Goal: Complete application form

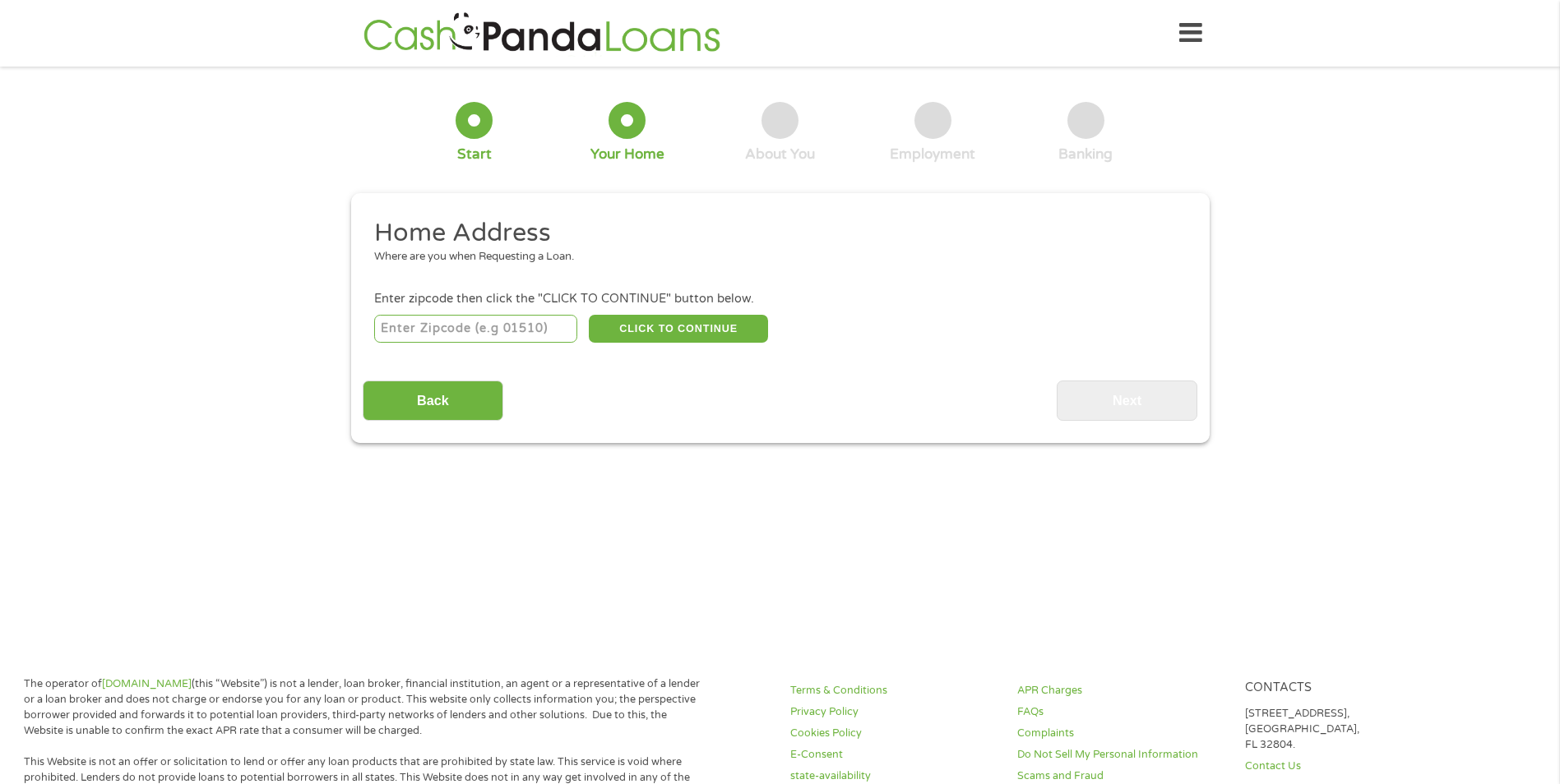
click at [444, 334] on input "number" at bounding box center [476, 329] width 204 height 28
type input "30228"
click at [689, 315] on button "CLICK TO CONTINUE" at bounding box center [678, 329] width 179 height 28
type input "30228"
type input "Hampton"
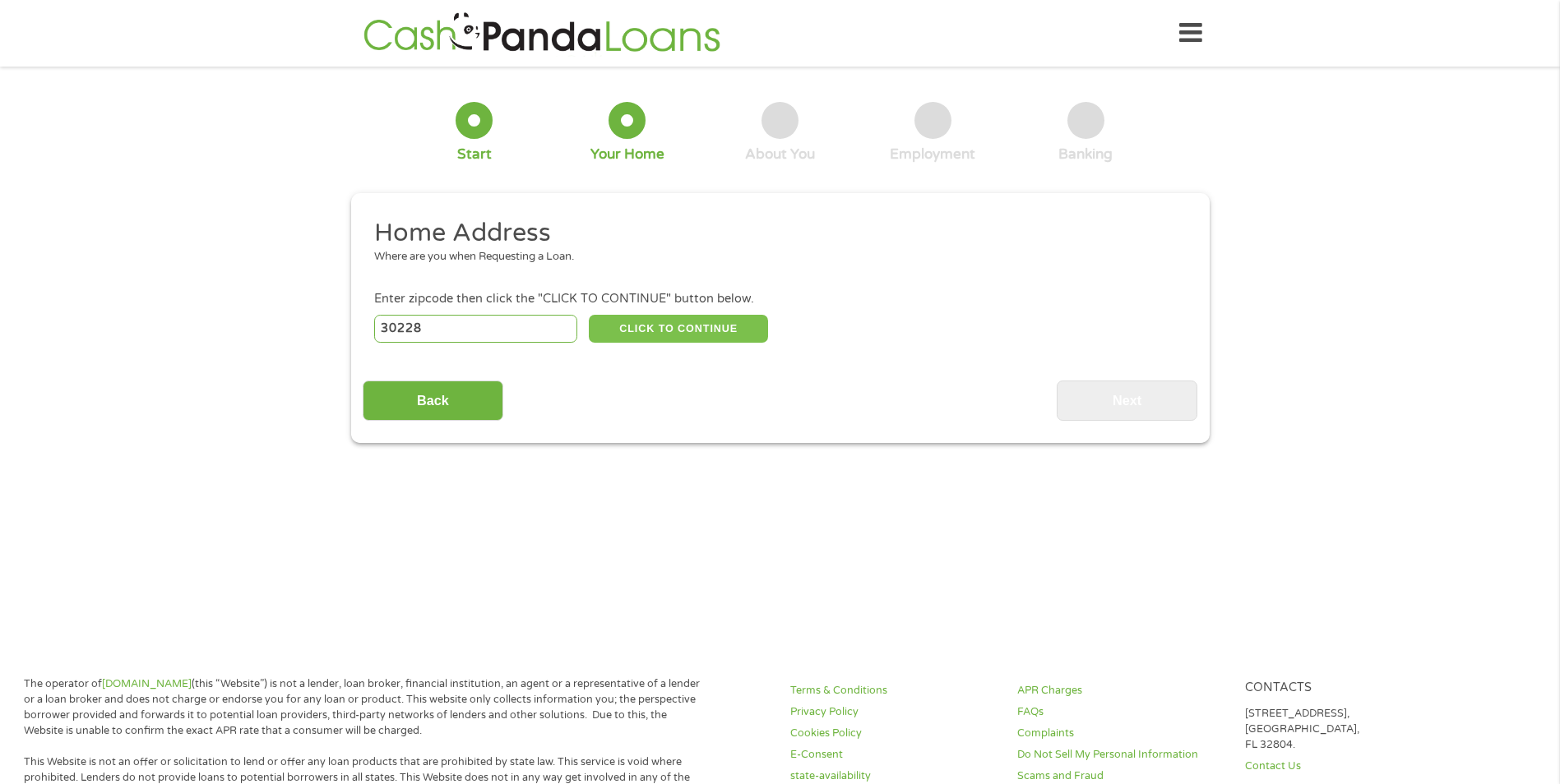
select select "[US_STATE]"
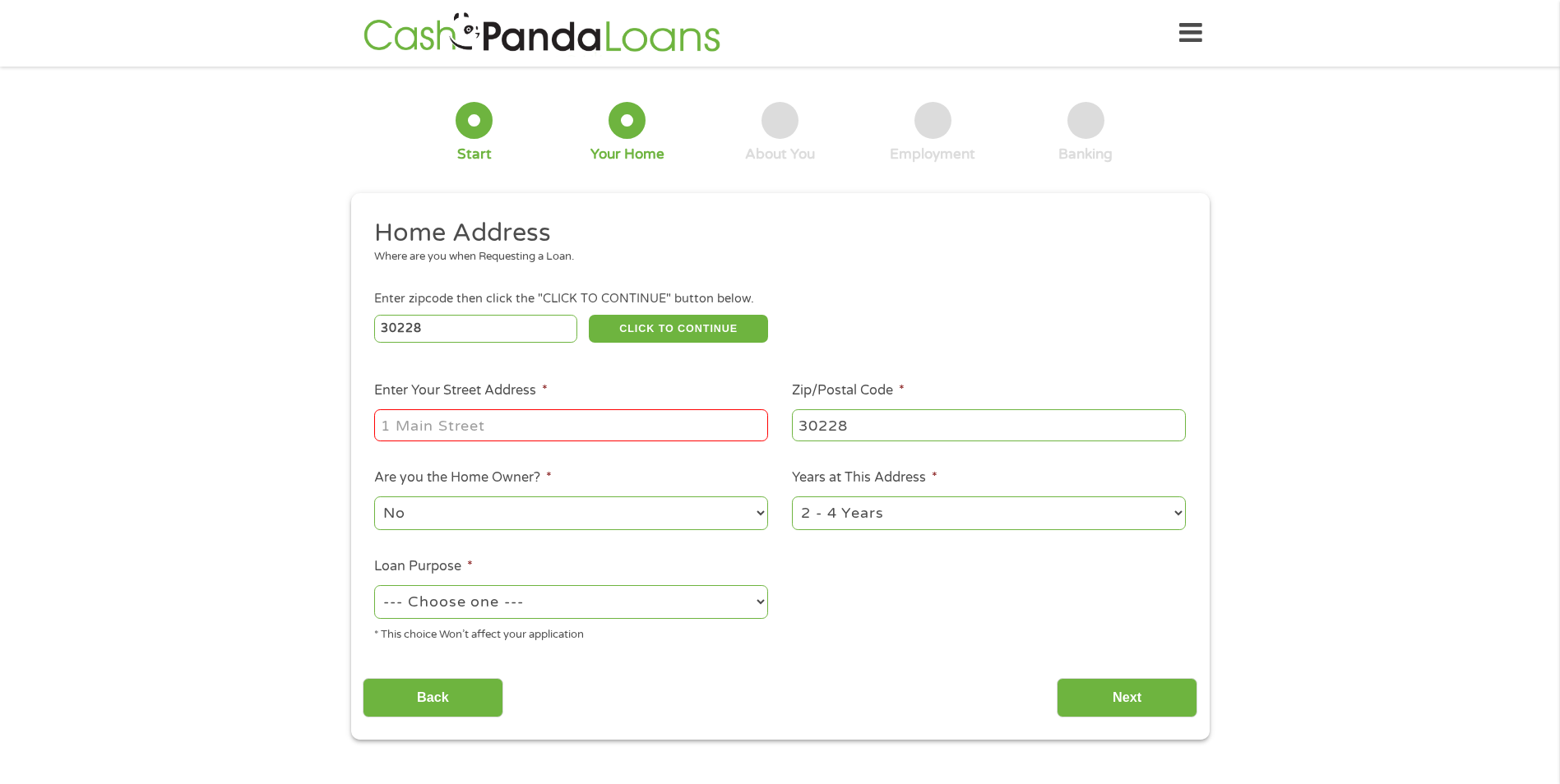
click at [495, 428] on input "Enter Your Street Address *" at bounding box center [571, 425] width 394 height 32
type input "[STREET_ADDRESS]"
click at [912, 509] on select "1 Year or less 1 - 2 Years 2 - 4 Years Over 4 Years" at bounding box center [988, 513] width 394 height 34
select select "60months"
click at [791, 497] on select "1 Year or less 1 - 2 Years 2 - 4 Years Over 4 Years" at bounding box center [988, 513] width 394 height 34
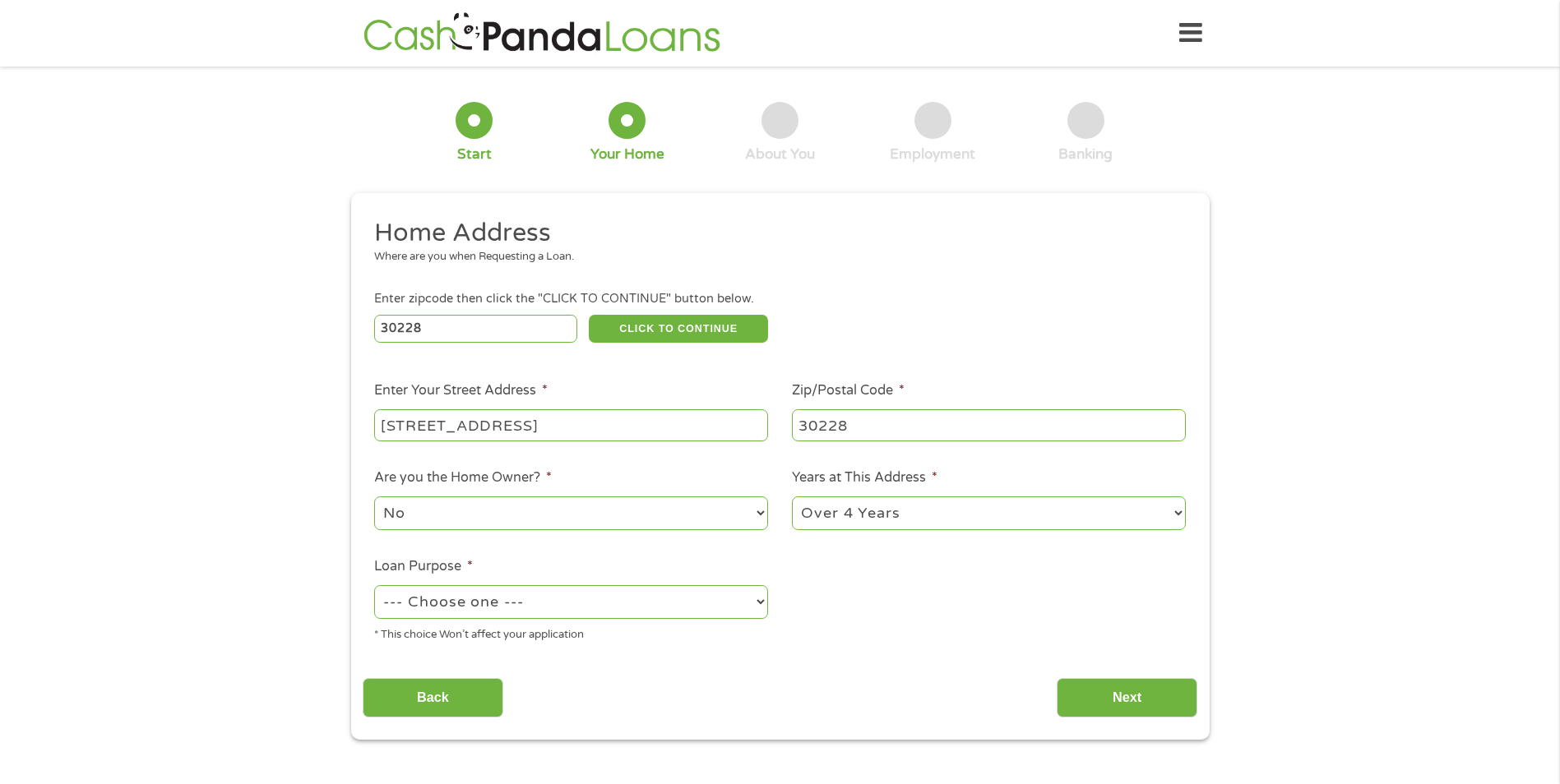
click at [585, 594] on select "--- Choose one --- Pay Bills Debt Consolidation Home Improvement Major Purchase…" at bounding box center [571, 601] width 394 height 34
select select "paybills"
click at [374, 585] on select "--- Choose one --- Pay Bills Debt Consolidation Home Improvement Major Purchase…" at bounding box center [571, 601] width 394 height 34
click at [1090, 697] on input "Next" at bounding box center [1126, 698] width 140 height 40
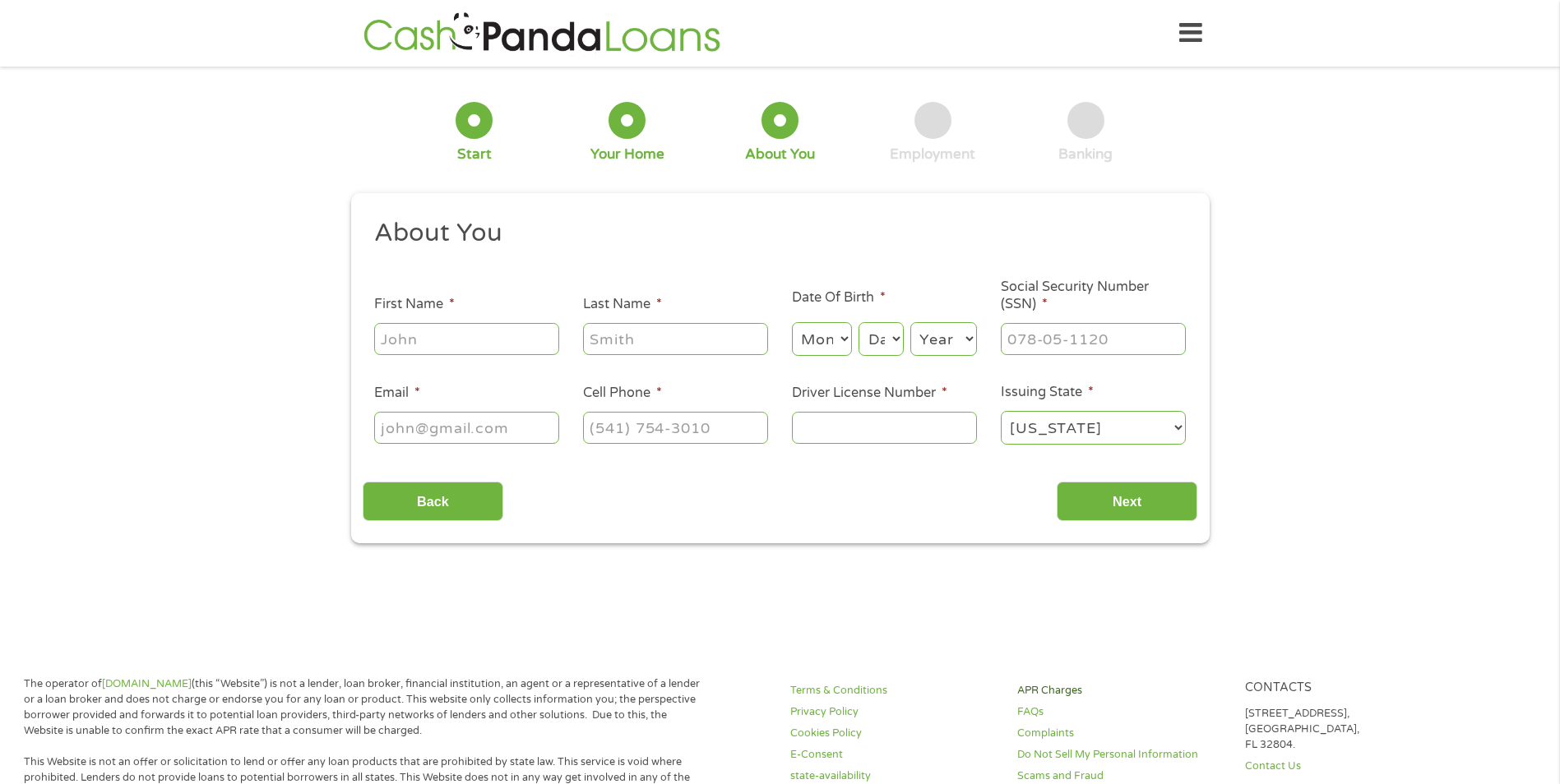
scroll to position [7, 7]
click at [465, 331] on input "First Name *" at bounding box center [466, 339] width 185 height 32
type input "Santiba"
type input "Young"
click at [837, 337] on select "Month 1 2 3 4 5 6 7 8 9 10 11 12" at bounding box center [821, 339] width 60 height 34
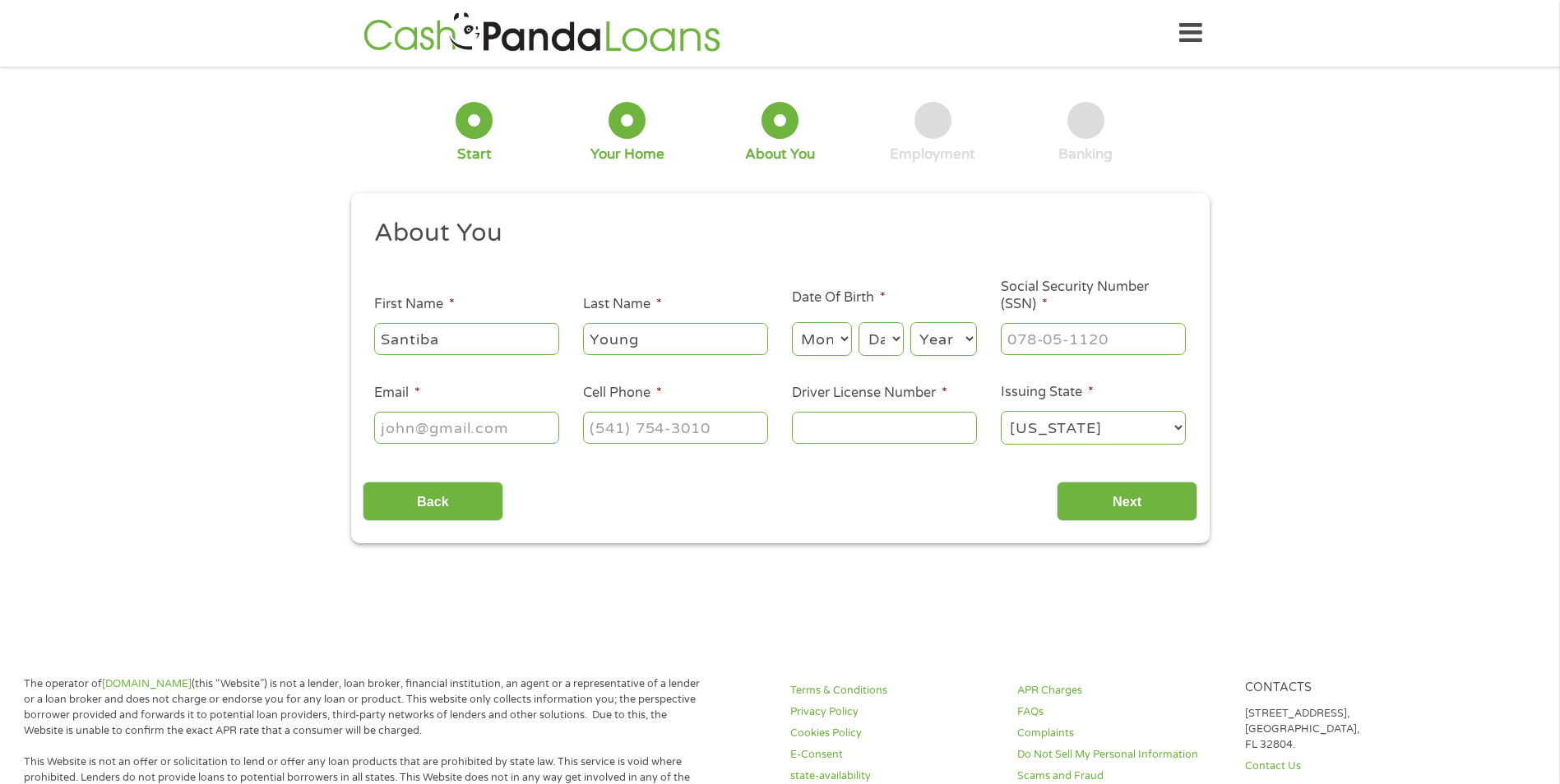
select select "2"
click at [791, 322] on select "Month 1 2 3 4 5 6 7 8 9 10 11 12" at bounding box center [821, 339] width 60 height 34
click at [890, 350] on select "Day 1 2 3 4 5 6 7 8 9 10 11 12 13 14 15 16 17 18 19 20 21 22 23 24 25 26 27 28 …" at bounding box center [880, 339] width 44 height 34
select select "21"
click at [859, 322] on select "Day 1 2 3 4 5 6 7 8 9 10 11 12 13 14 15 16 17 18 19 20 21 22 23 24 25 26 27 28 …" at bounding box center [880, 339] width 44 height 34
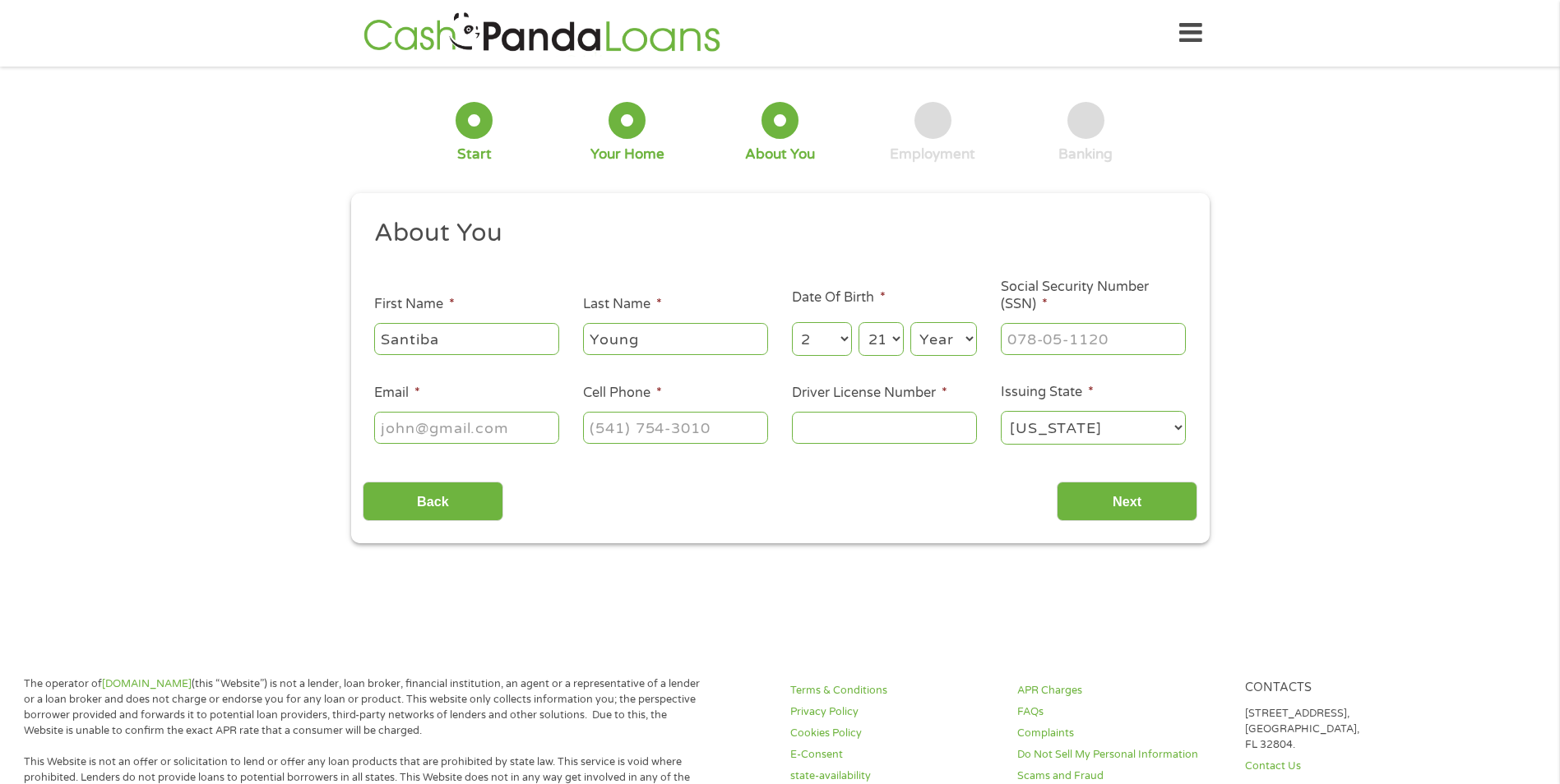
click at [972, 328] on select "Year [DATE] 2006 2005 2004 2003 2002 2001 2000 1999 1998 1997 1996 1995 1994 19…" at bounding box center [943, 339] width 66 height 34
select select "1972"
click at [910, 322] on select "Year [DATE] 2006 2005 2004 2003 2002 2001 2000 1999 1998 1997 1996 1995 1994 19…" at bounding box center [943, 339] width 66 height 34
click at [1031, 348] on input "___-__-____" at bounding box center [1093, 339] width 185 height 32
type input "253-23-3313"
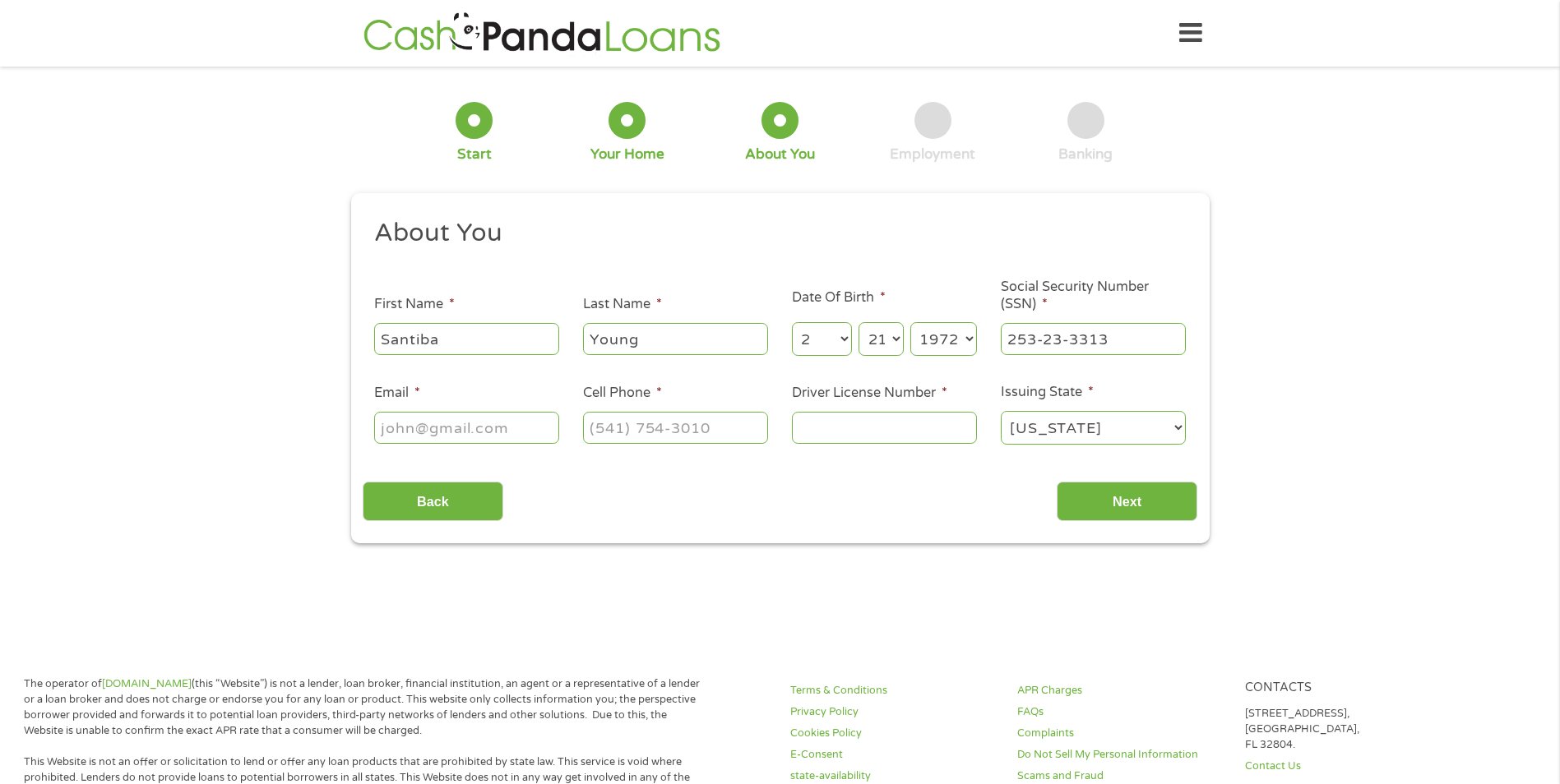
click at [518, 429] on input "Email *" at bounding box center [466, 428] width 185 height 32
type input "[EMAIL_ADDRESS][DOMAIN_NAME]"
type input "[PHONE_NUMBER]"
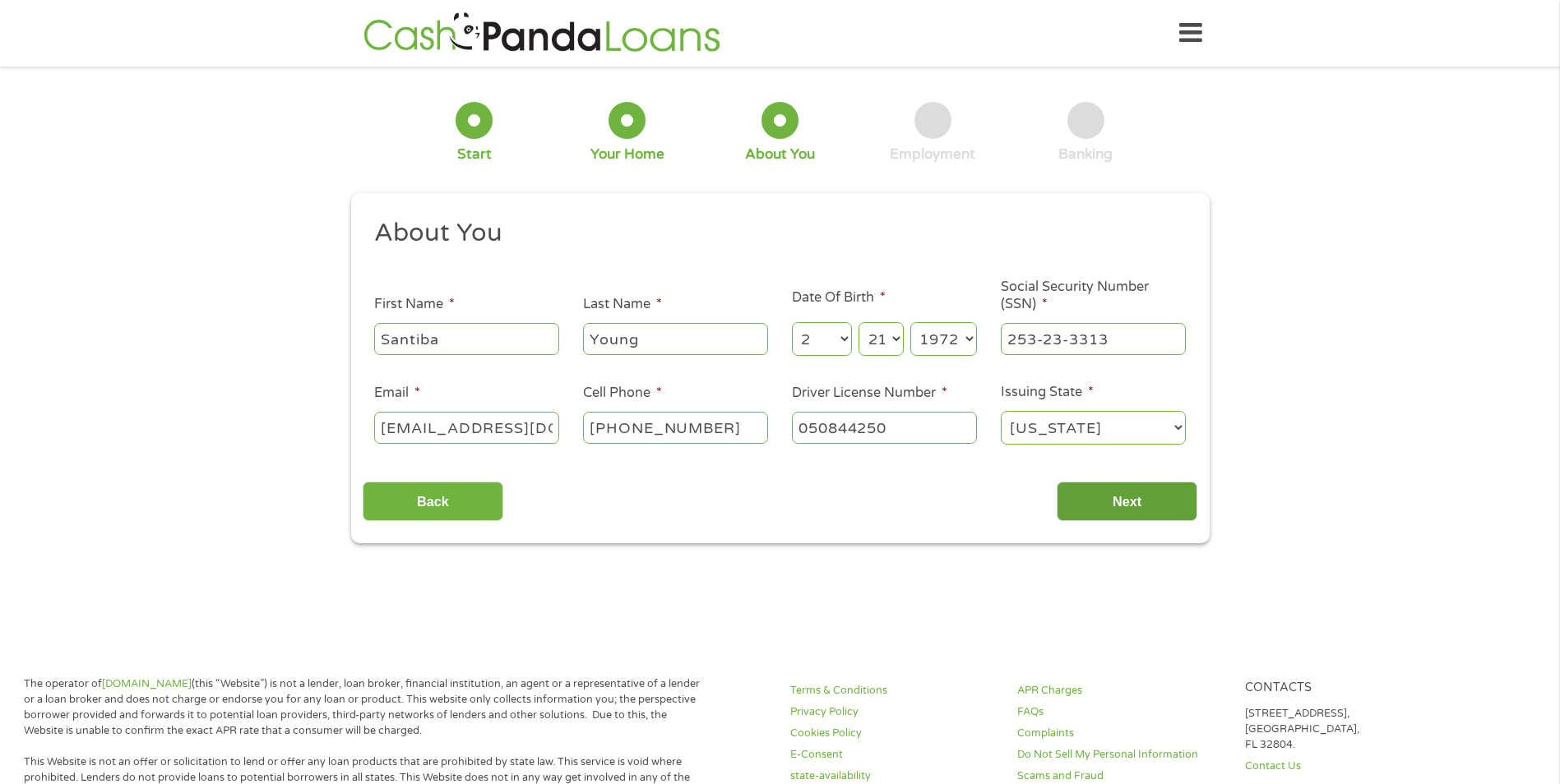
type input "050844250"
click at [1141, 493] on input "Next" at bounding box center [1126, 502] width 140 height 40
click at [1114, 497] on input "Next" at bounding box center [1126, 502] width 140 height 40
click at [1106, 506] on input "Next" at bounding box center [1126, 502] width 140 height 40
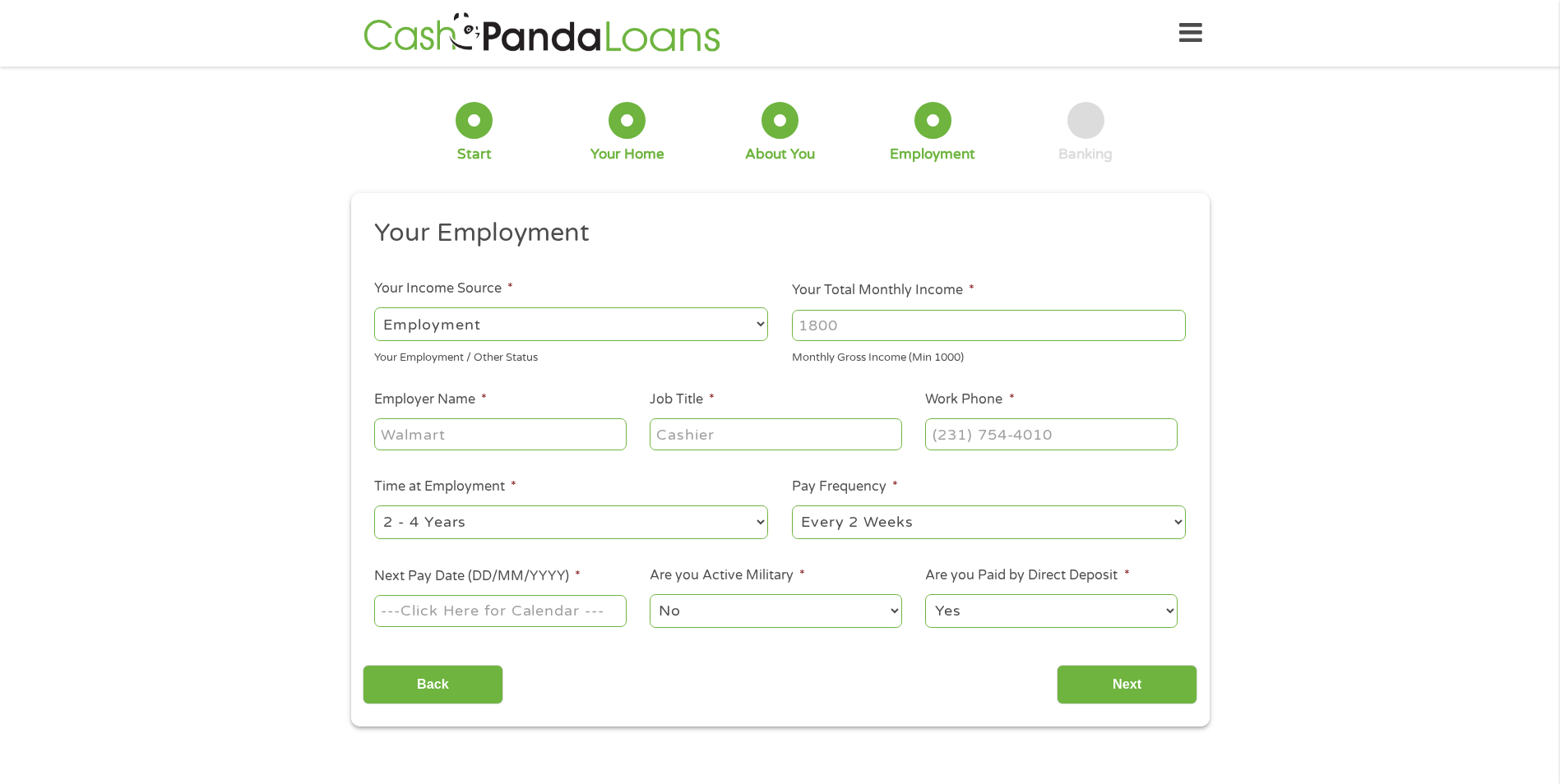
click at [840, 328] on input "Your Total Monthly Income *" at bounding box center [988, 326] width 394 height 32
type input "3040"
click at [463, 433] on input "Employer Name *" at bounding box center [500, 434] width 252 height 32
type input "Allied Universal"
type input "s"
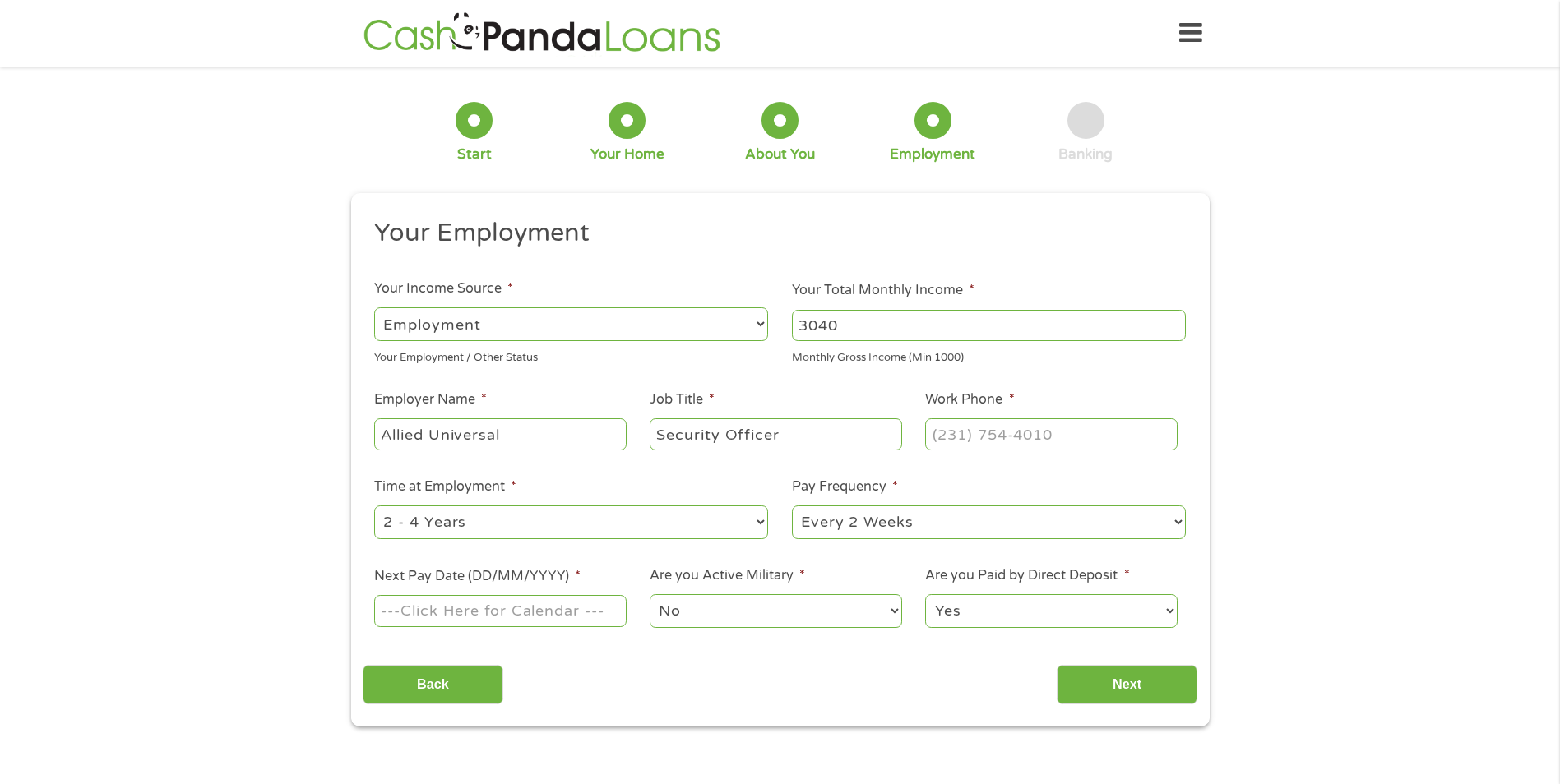
type input "Security Officer"
type input "[PHONE_NUMBER]"
click at [590, 612] on input "Next Pay Date (DD/MM/YYYY) *" at bounding box center [500, 610] width 252 height 32
type input "[DATE]"
click at [758, 525] on select "--- Choose one --- 1 Year or less 1 - 2 Years 2 - 4 Years Over 4 Years" at bounding box center [571, 522] width 394 height 34
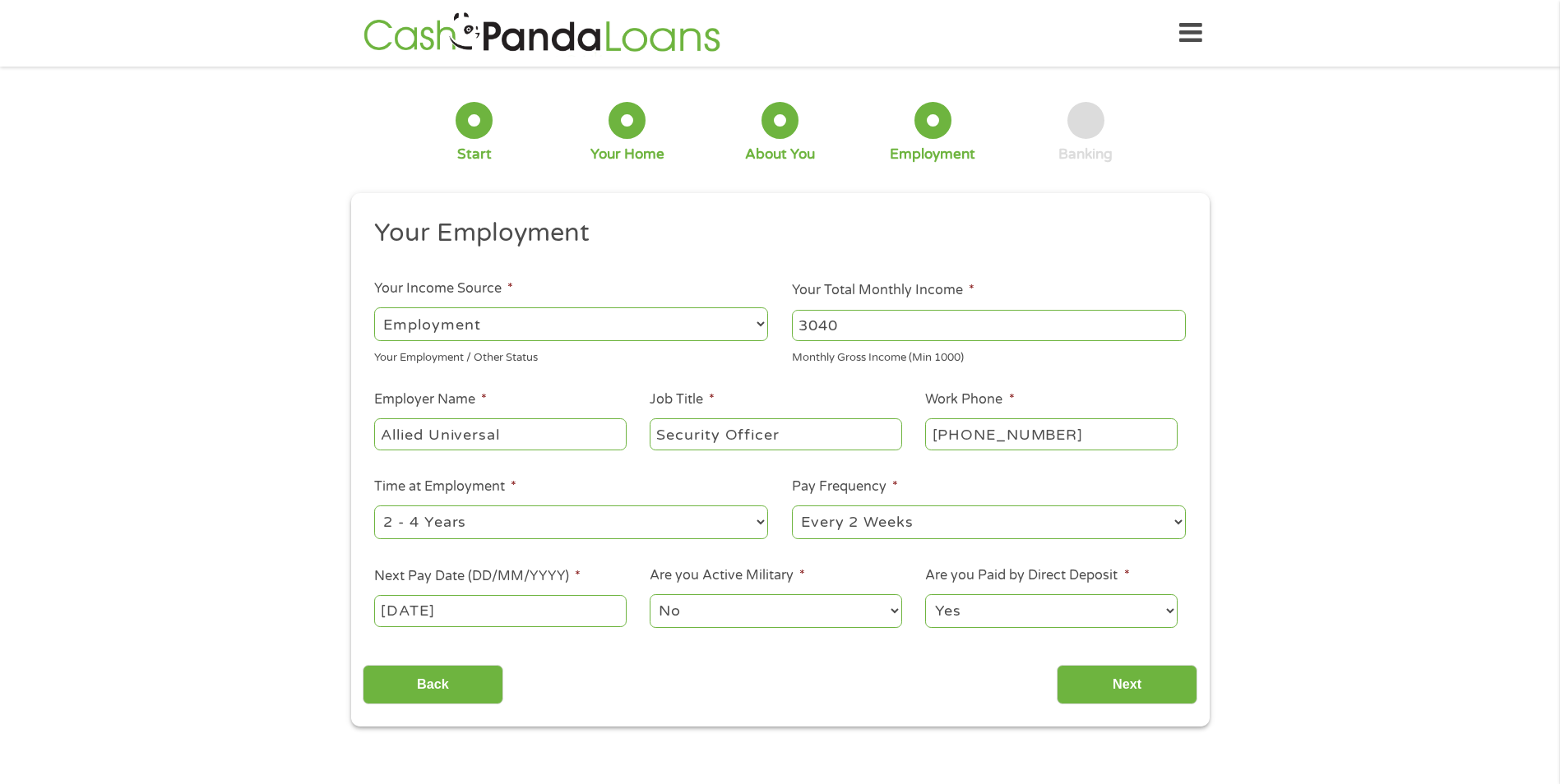
select select "24months"
click at [374, 506] on select "--- Choose one --- 1 Year or less 1 - 2 Years 2 - 4 Years Over 4 Years" at bounding box center [571, 522] width 394 height 34
click at [1082, 688] on input "Next" at bounding box center [1126, 684] width 140 height 40
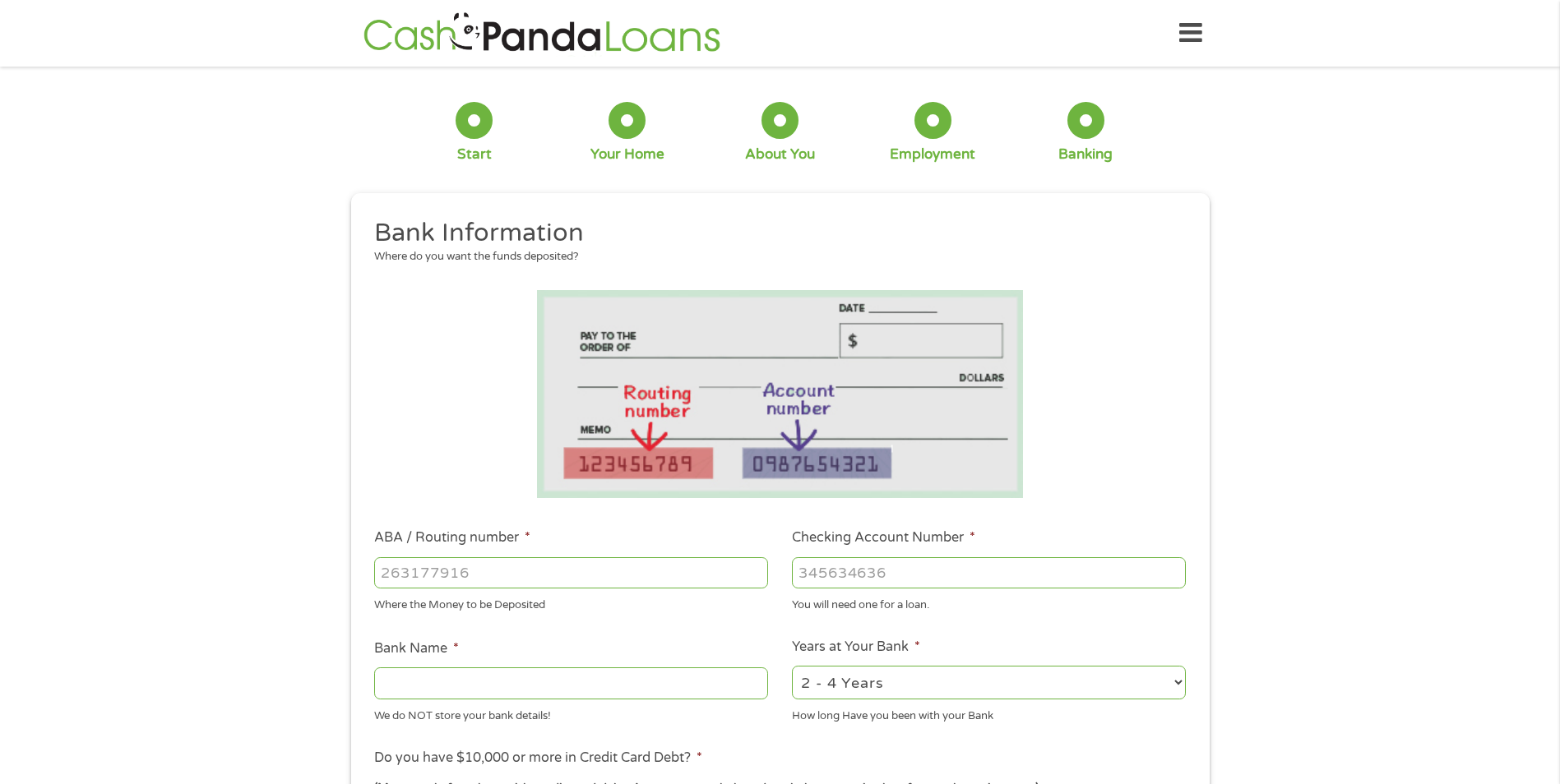
click at [488, 564] on input "ABA / Routing number *" at bounding box center [571, 573] width 394 height 32
type input "061000052"
type input "BANK OF AMERICA NA"
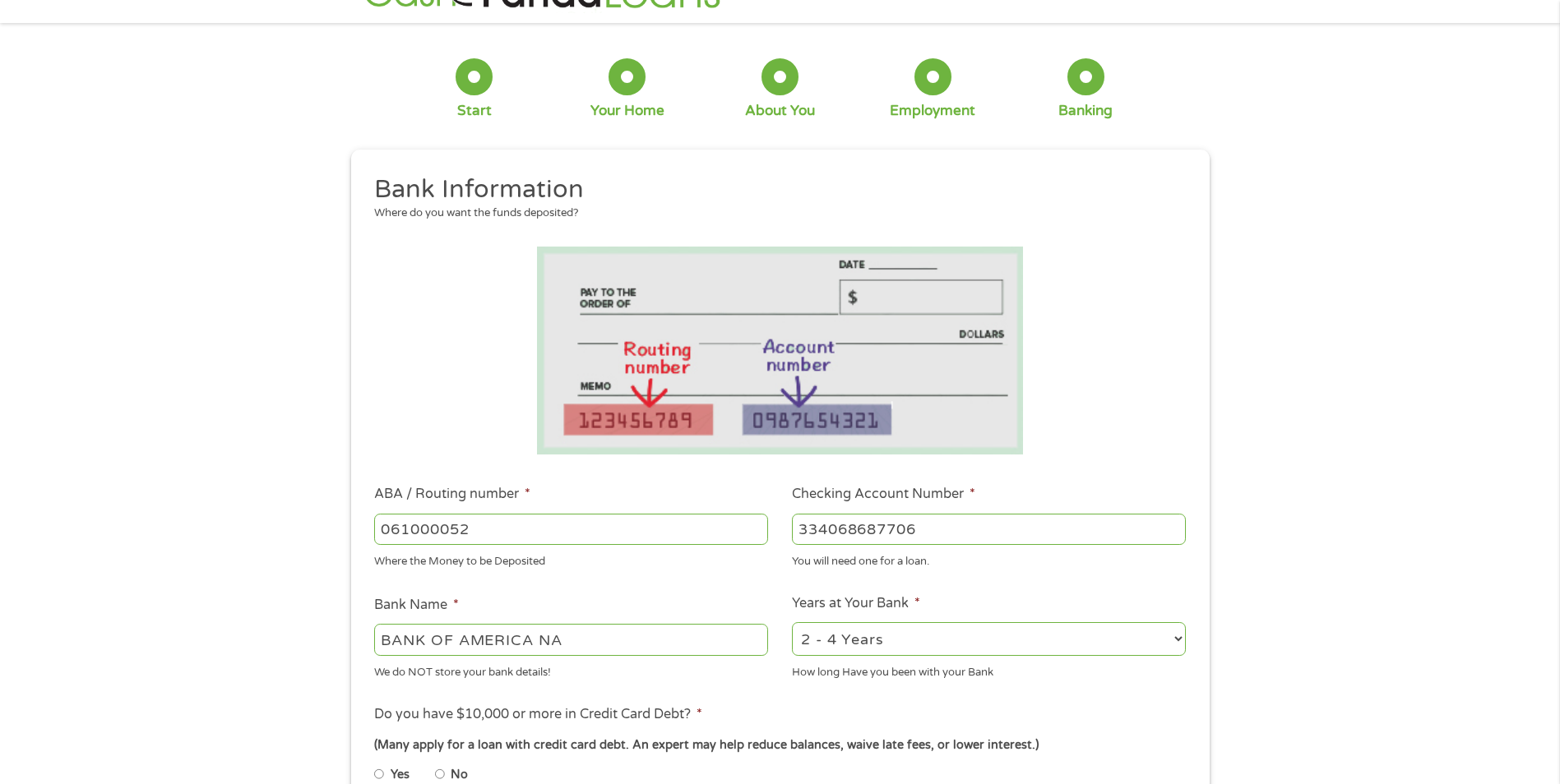
scroll to position [82, 0]
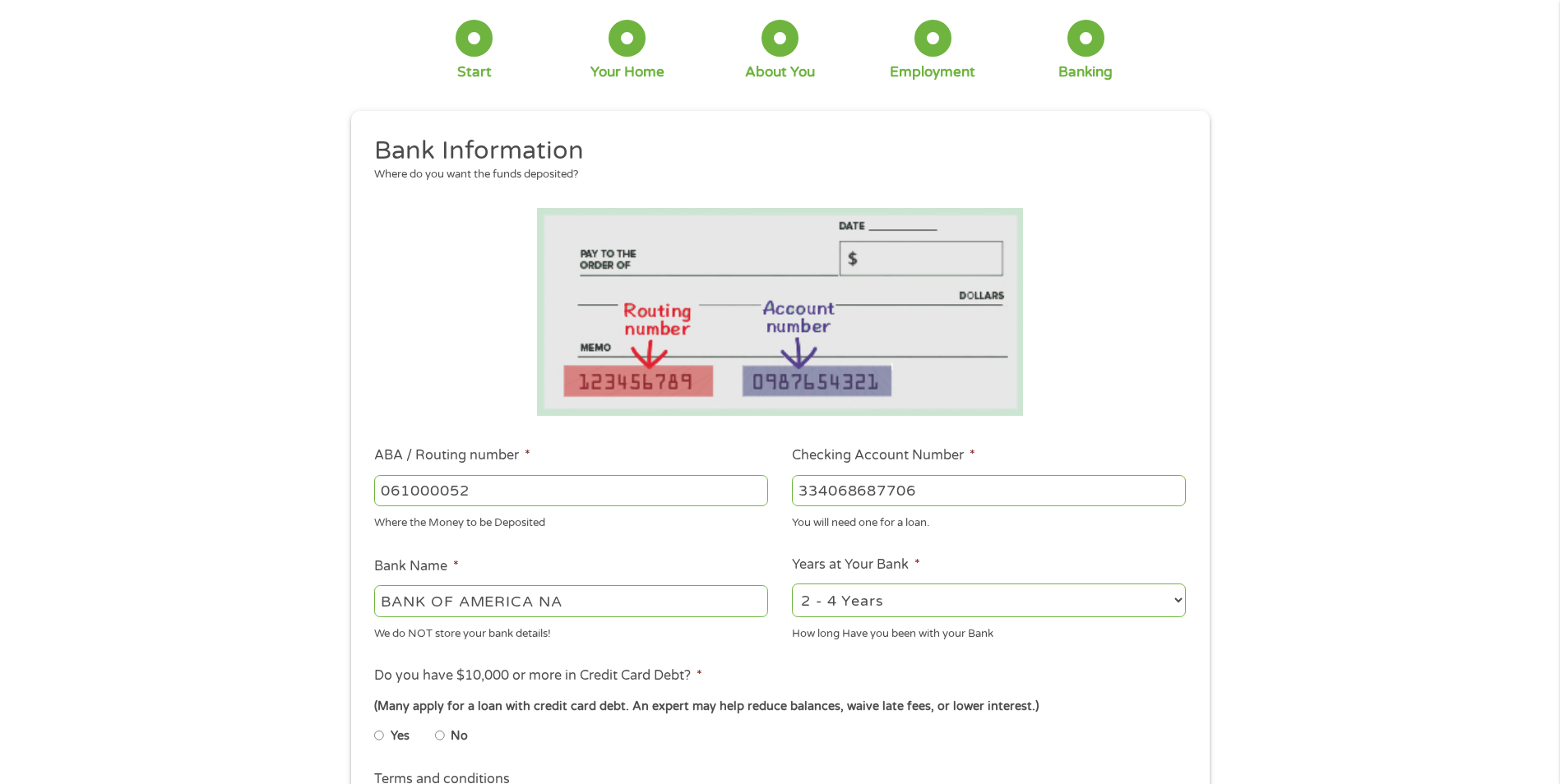
type input "334068687706"
click at [874, 603] on select "2 - 4 Years 6 - 12 Months 1 - 2 Years Over 4 Years" at bounding box center [988, 600] width 394 height 34
select select "60months"
click at [791, 584] on select "2 - 4 Years 6 - 12 Months 1 - 2 Years Over 4 Years" at bounding box center [988, 600] width 394 height 34
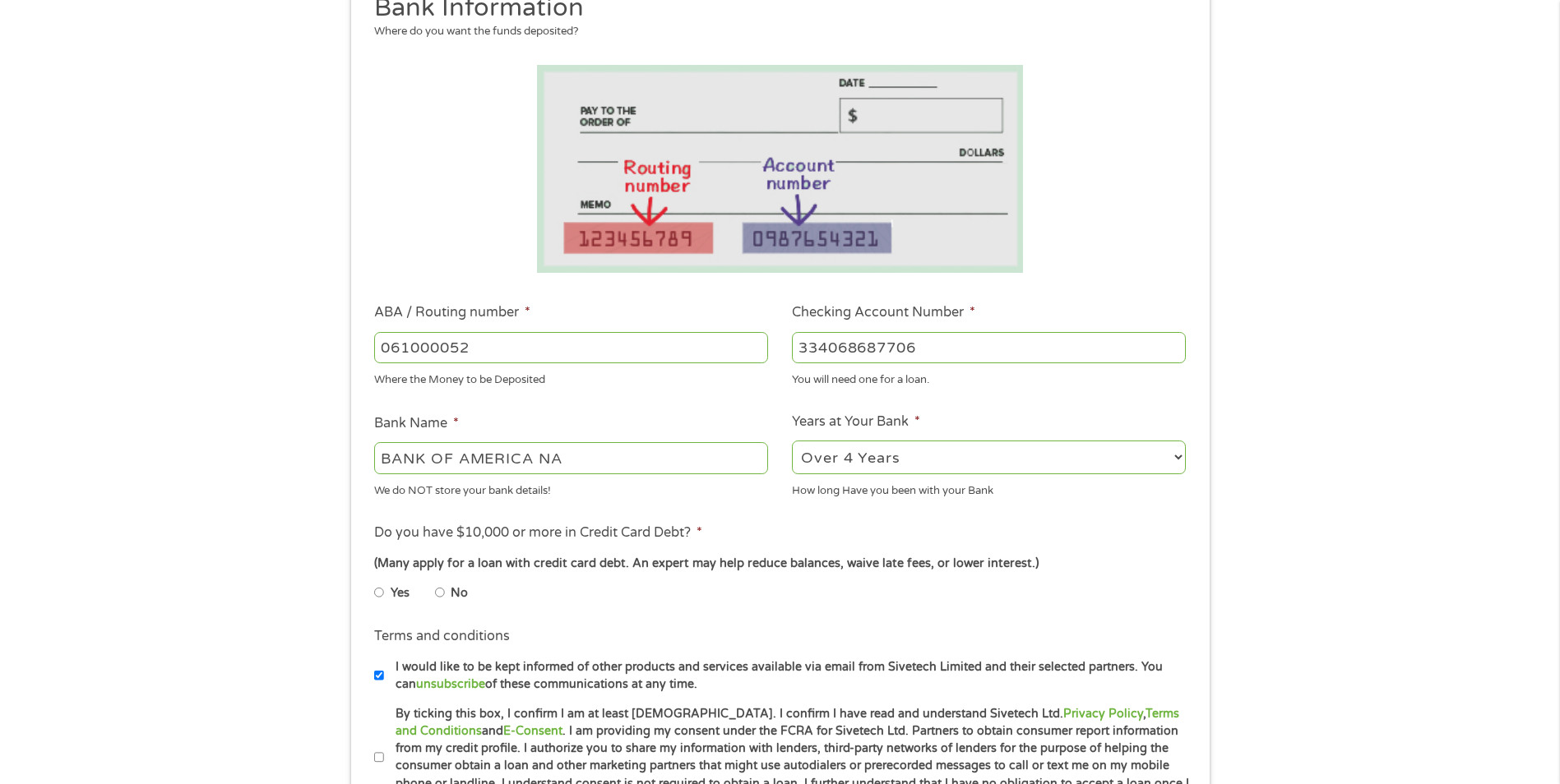
scroll to position [247, 0]
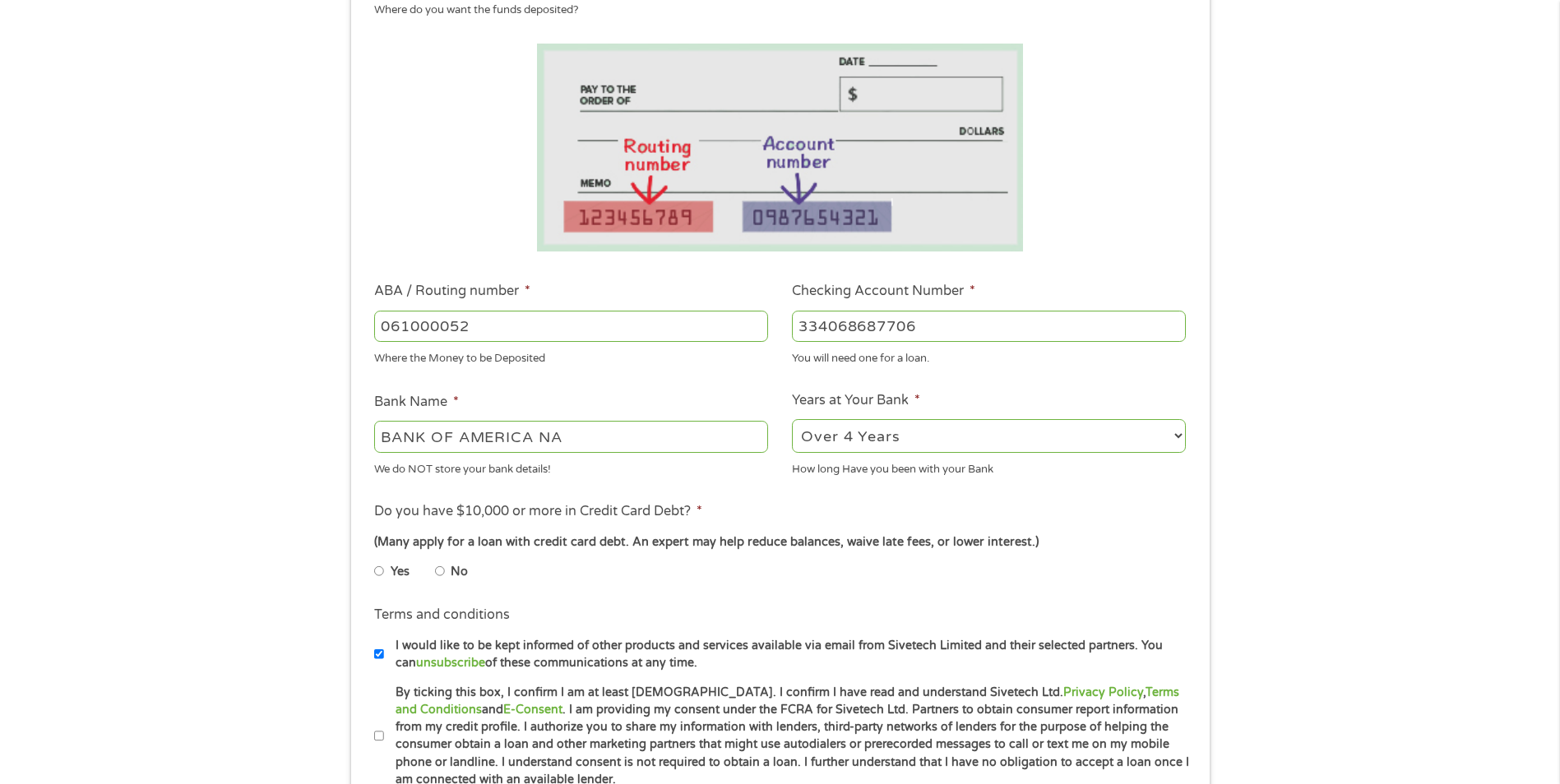
click at [377, 571] on input "Yes" at bounding box center [379, 571] width 10 height 27
radio input "true"
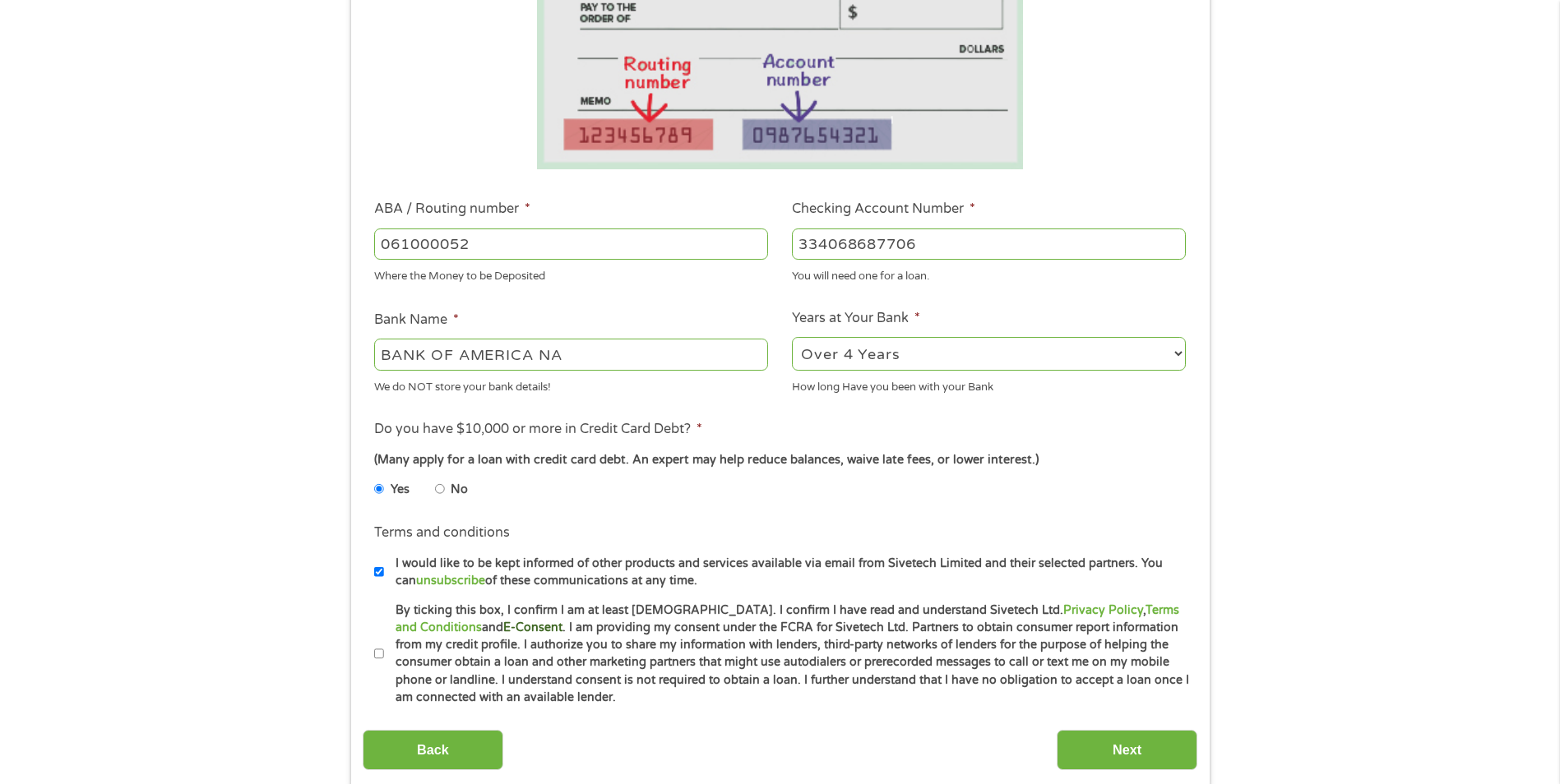
scroll to position [411, 0]
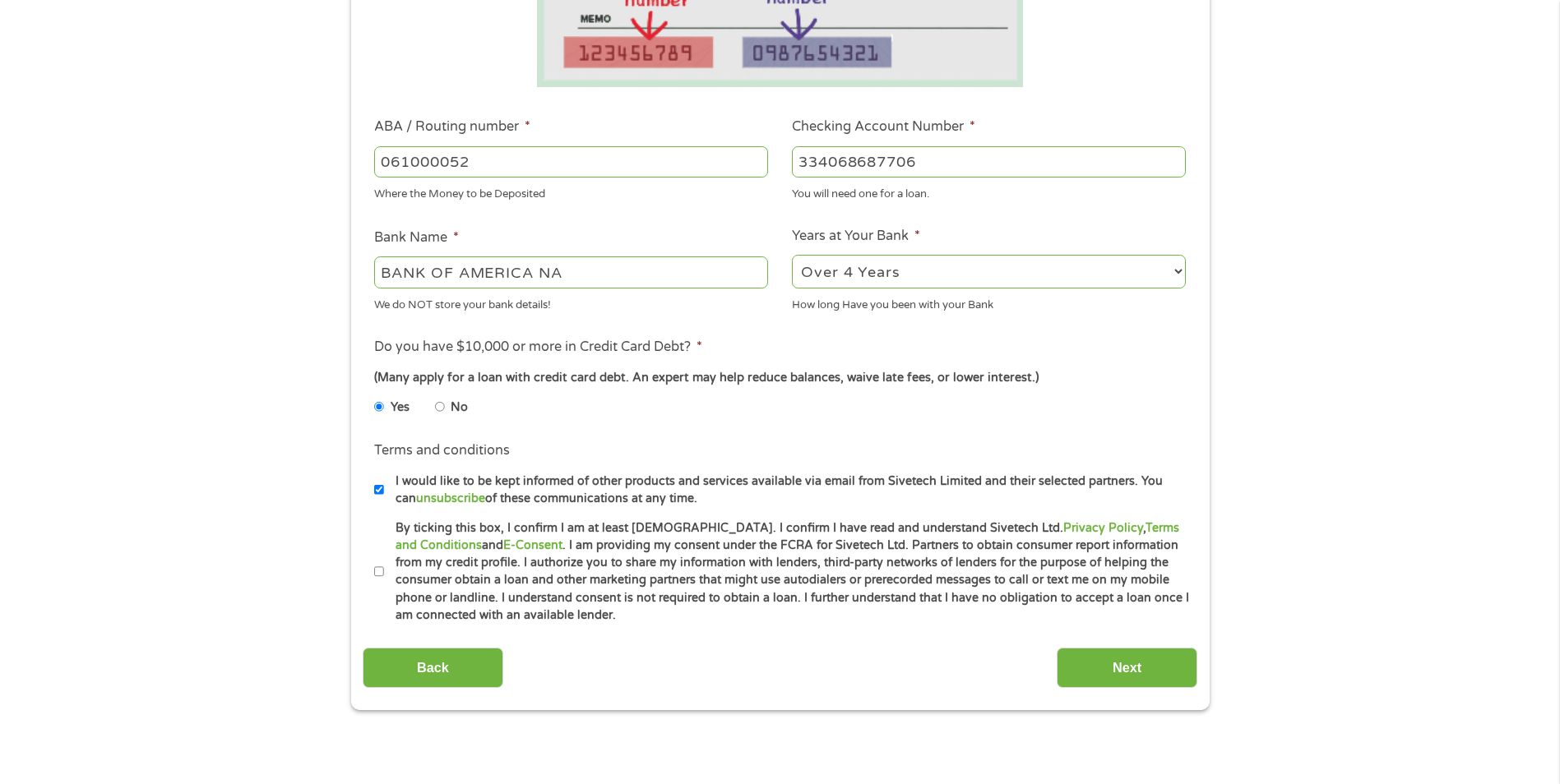
click at [381, 571] on input "By ticking this box, I confirm I am at least [DEMOGRAPHIC_DATA]. I confirm I ha…" at bounding box center [379, 572] width 10 height 27
checkbox input "true"
click at [1086, 673] on input "Next" at bounding box center [1126, 667] width 140 height 40
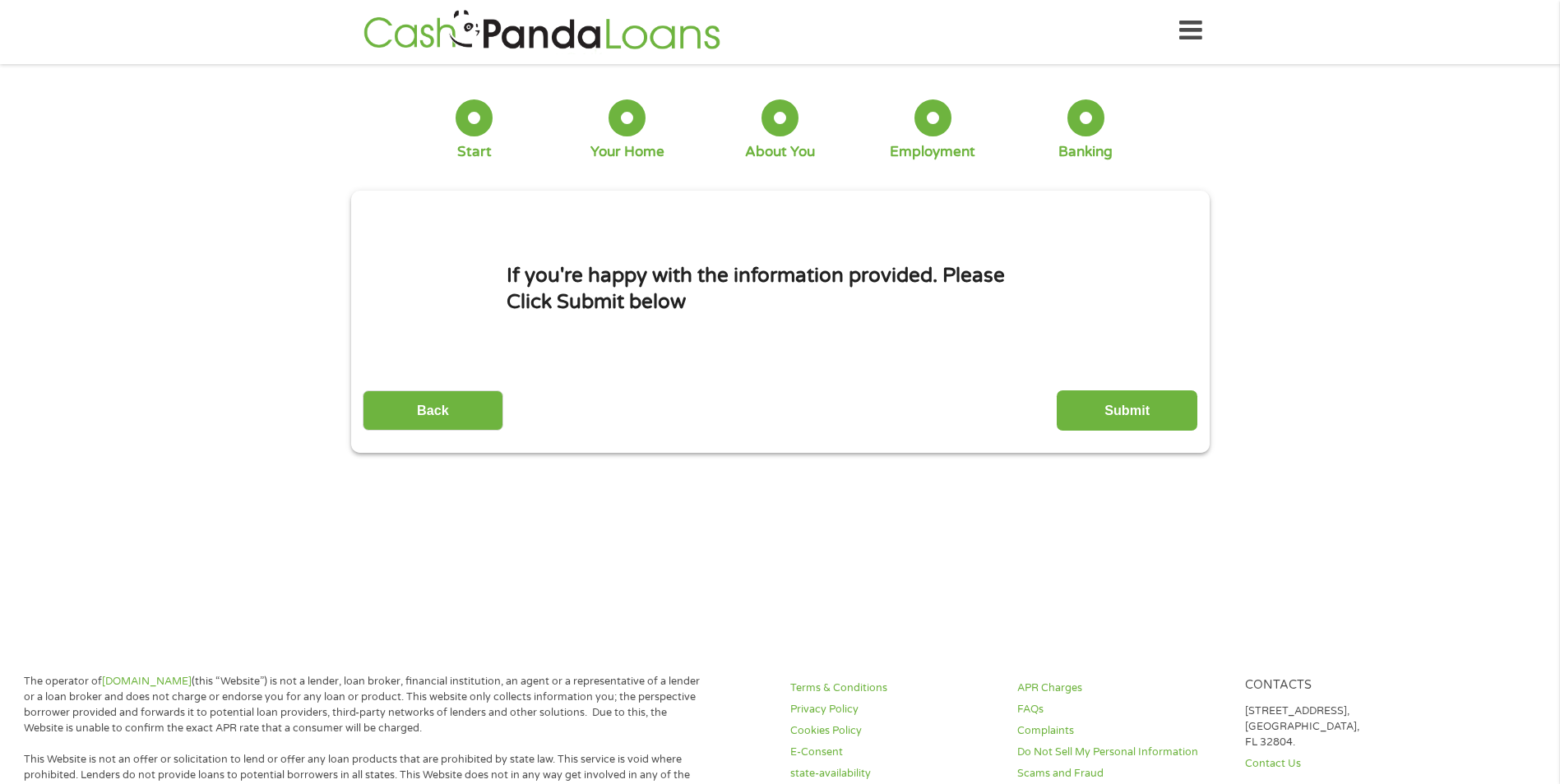
scroll to position [0, 0]
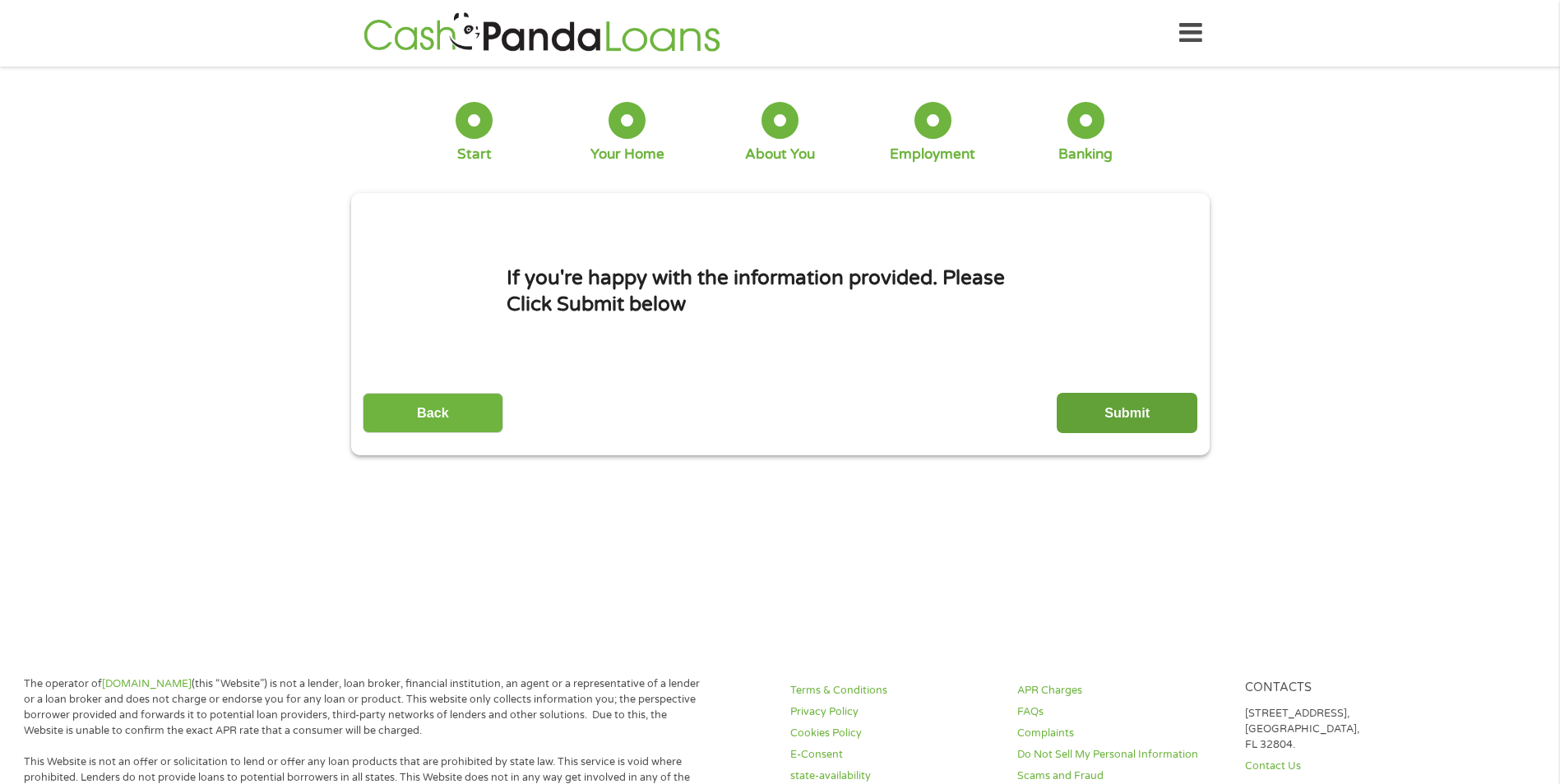
click at [1158, 426] on input "Submit" at bounding box center [1126, 413] width 140 height 40
